Goal: Navigation & Orientation: Find specific page/section

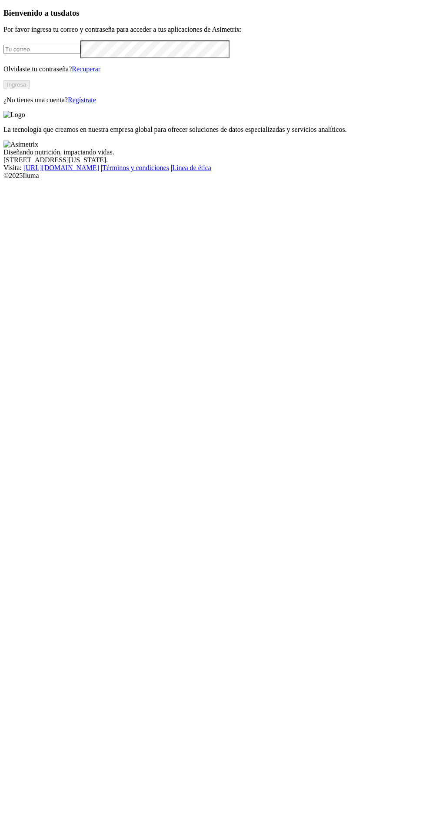
type input "[EMAIL_ADDRESS][DOMAIN_NAME]"
click input "submit" at bounding box center [0, 0] width 0 height 0
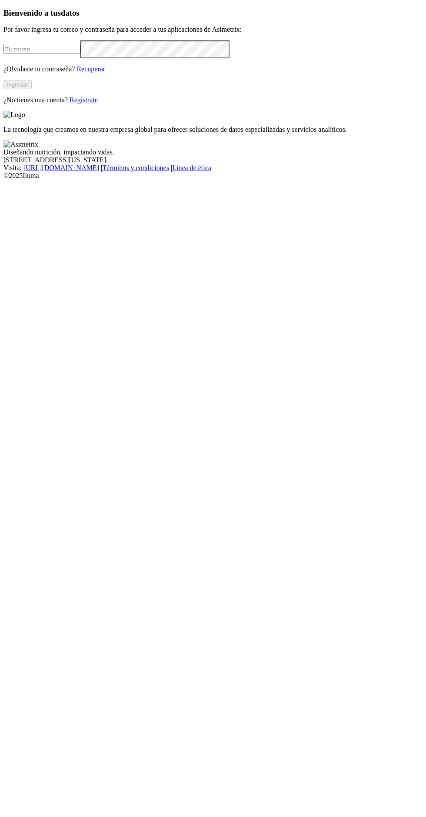
type input "[EMAIL_ADDRESS][DOMAIN_NAME]"
click input "submit" at bounding box center [0, 0] width 0 height 0
